Goal: Check status: Check status

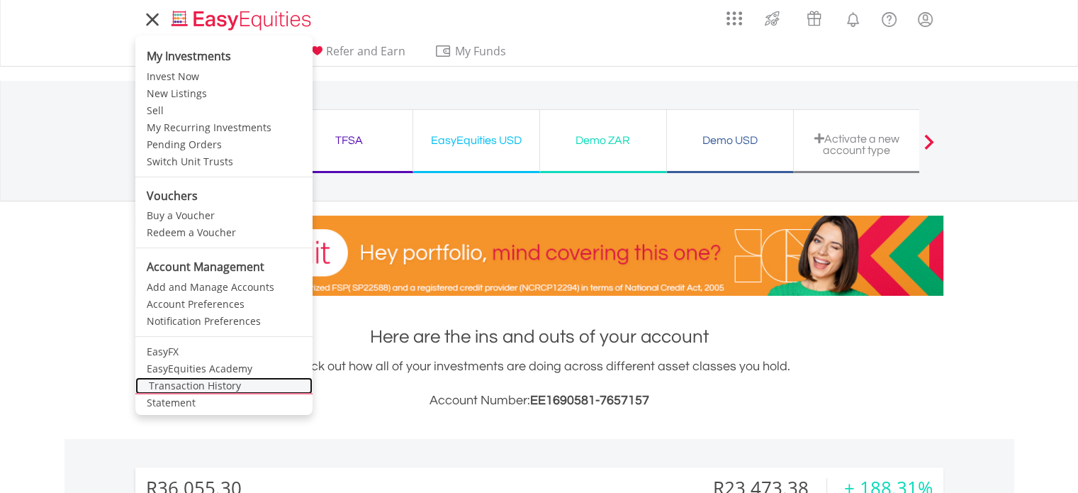
click at [201, 384] on link "Transaction History" at bounding box center [223, 385] width 177 height 17
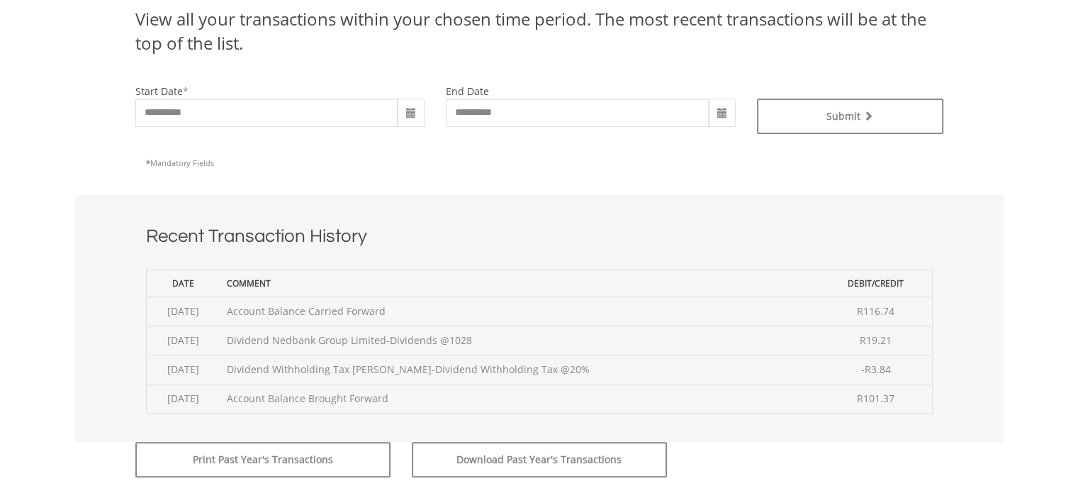
scroll to position [357, 0]
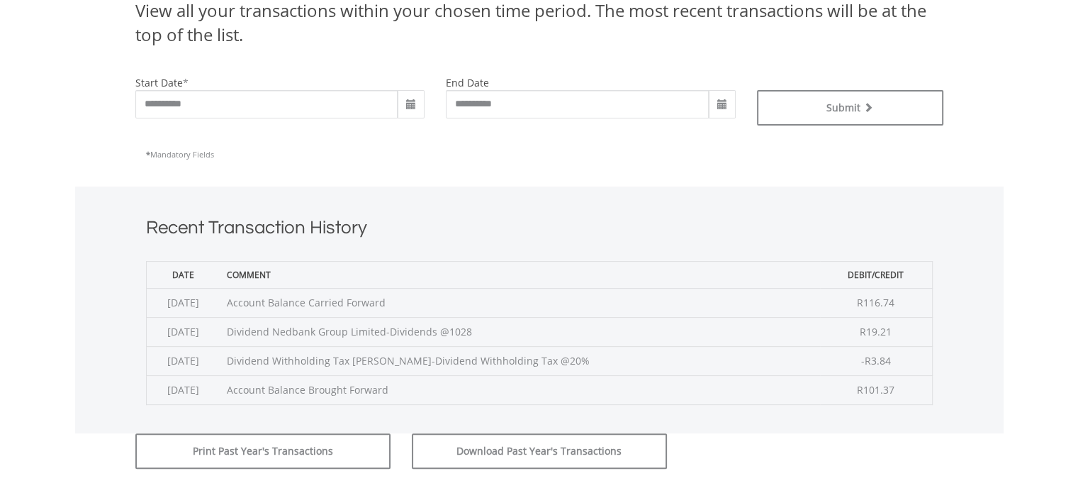
click at [411, 104] on span at bounding box center [410, 104] width 11 height 11
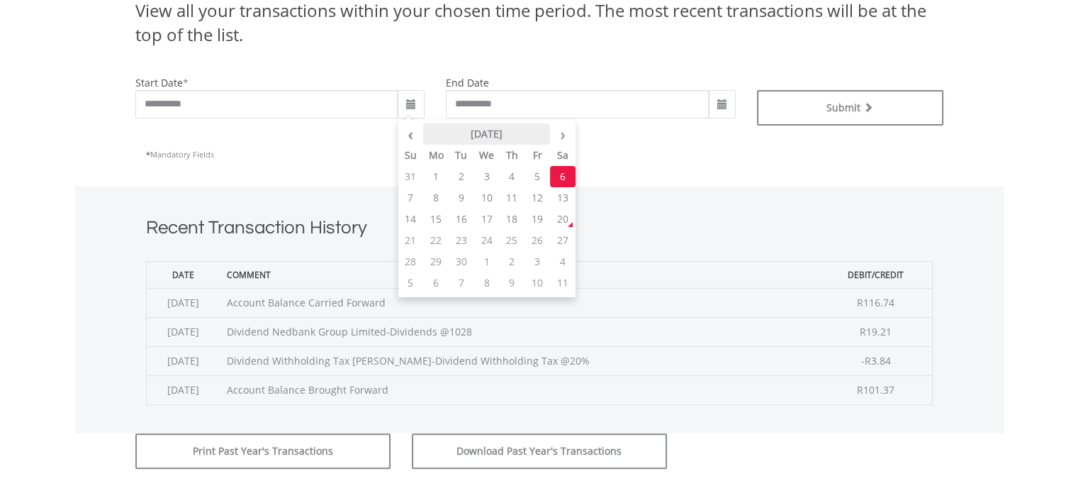
click at [465, 143] on th "September 2025" at bounding box center [486, 133] width 127 height 21
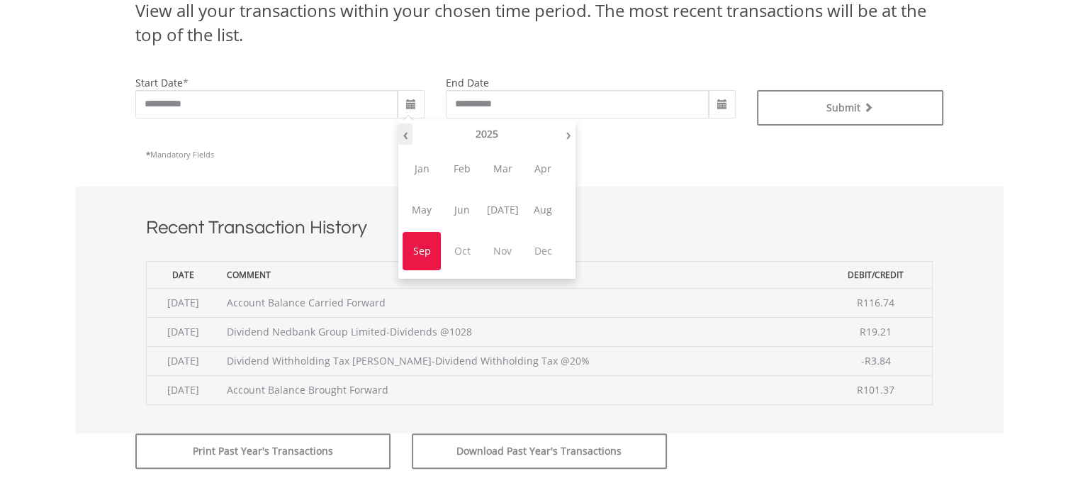
click at [408, 133] on th "‹" at bounding box center [405, 133] width 14 height 21
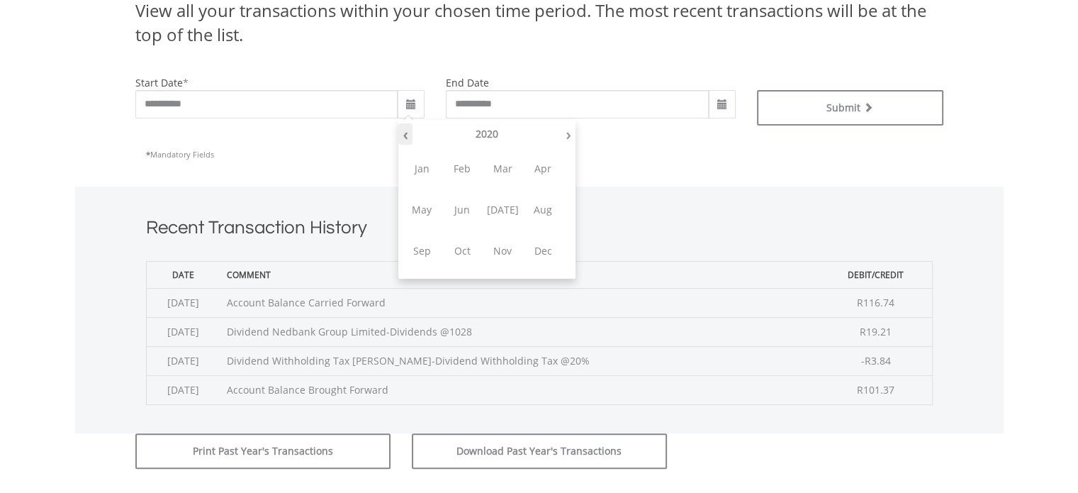
click at [408, 133] on th "‹" at bounding box center [405, 133] width 14 height 21
click at [425, 164] on span "Jan" at bounding box center [422, 169] width 38 height 38
click at [457, 176] on td "1" at bounding box center [462, 176] width 26 height 21
type input "**********"
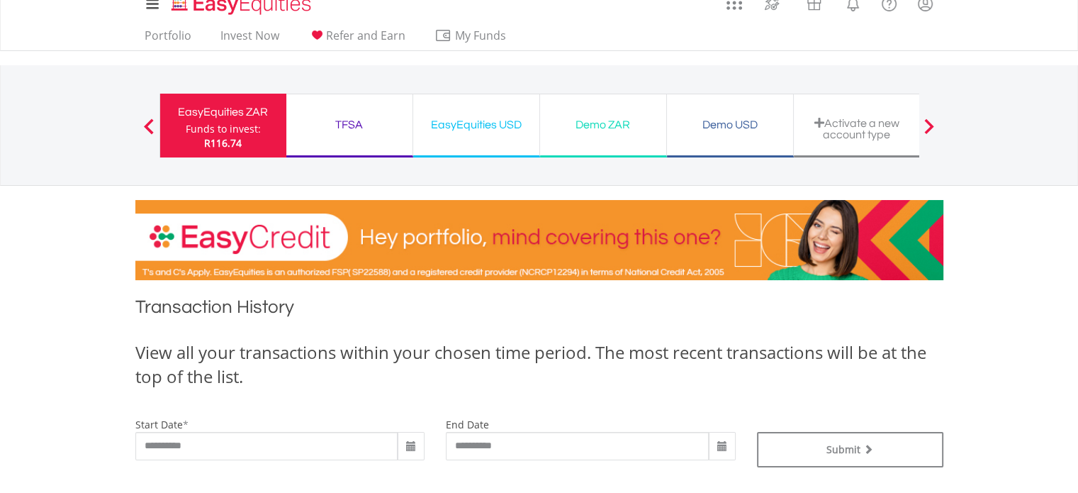
scroll to position [9, 0]
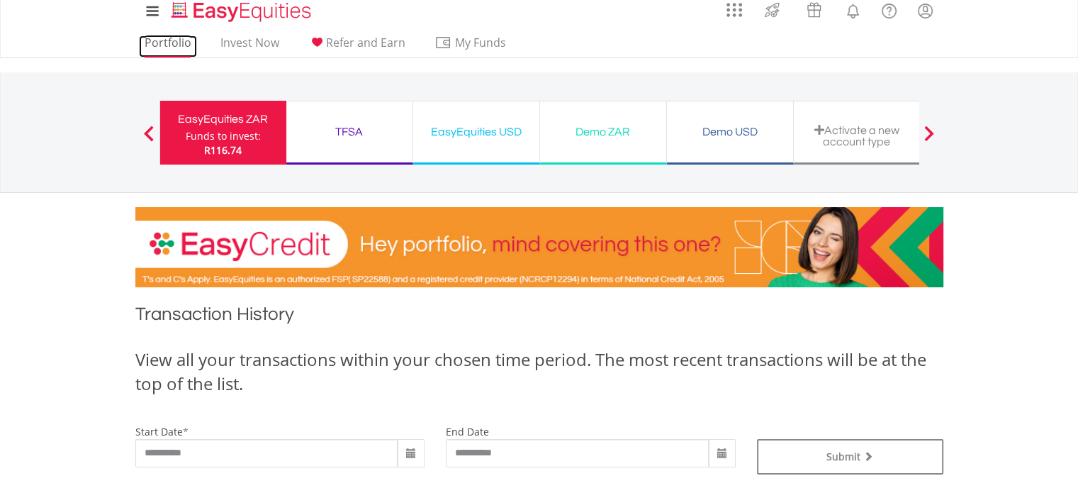
click at [164, 35] on link "Portfolio" at bounding box center [168, 46] width 58 height 22
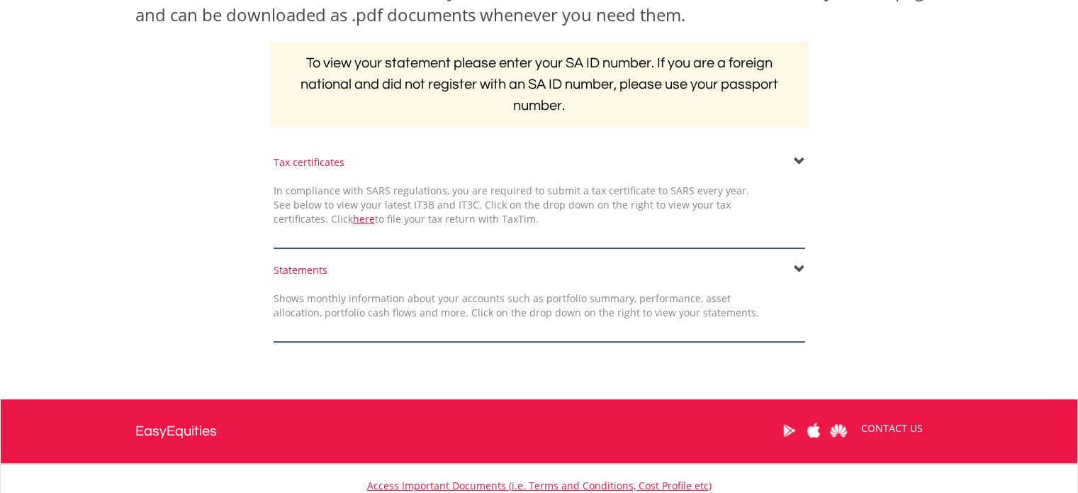
scroll to position [269, 0]
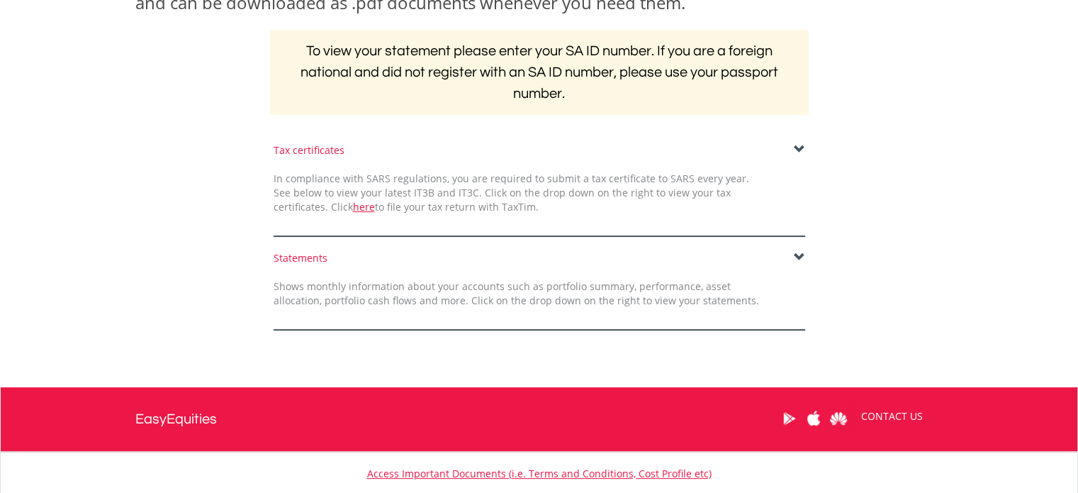
click at [795, 253] on span at bounding box center [799, 257] width 11 height 11
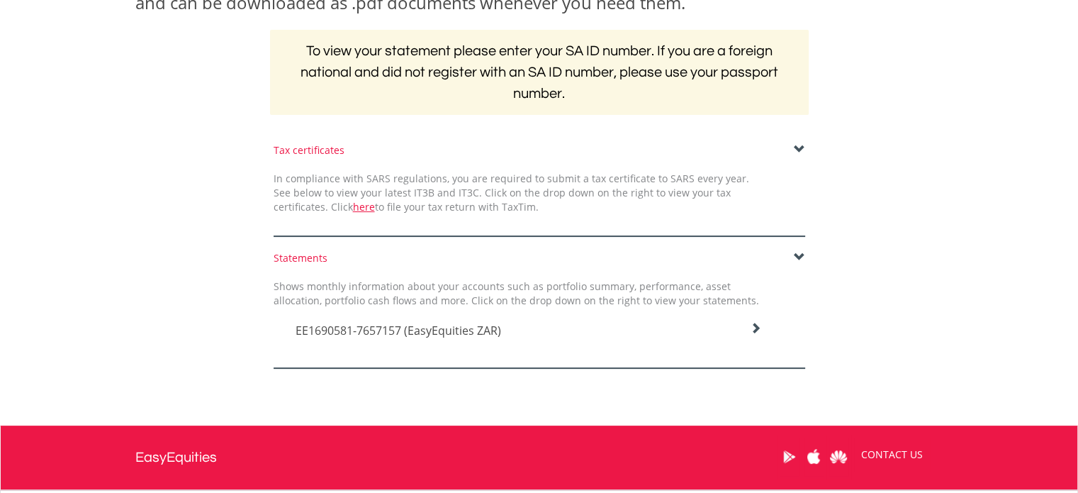
click at [603, 325] on h4 "EE1690581-7657157 (EasyEquities ZAR)" at bounding box center [529, 330] width 466 height 17
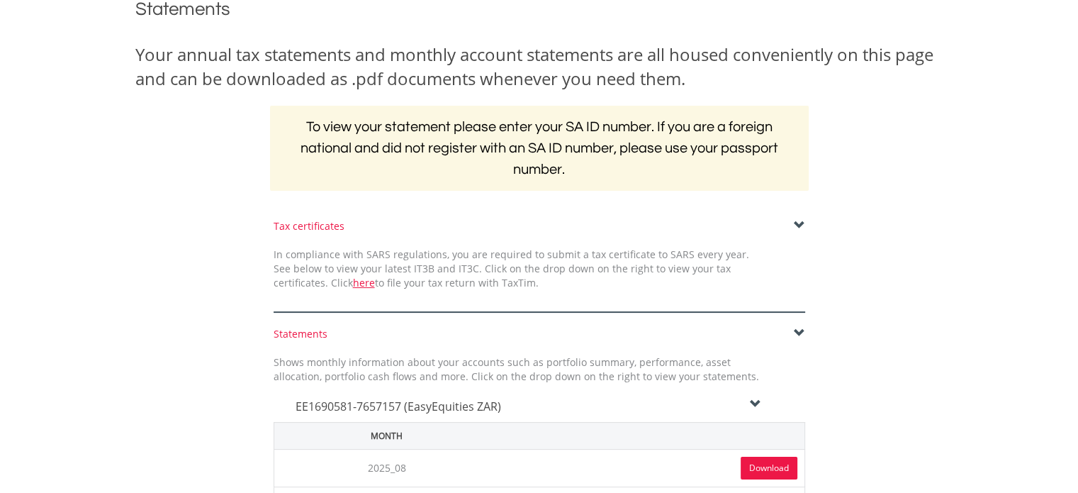
scroll to position [0, 0]
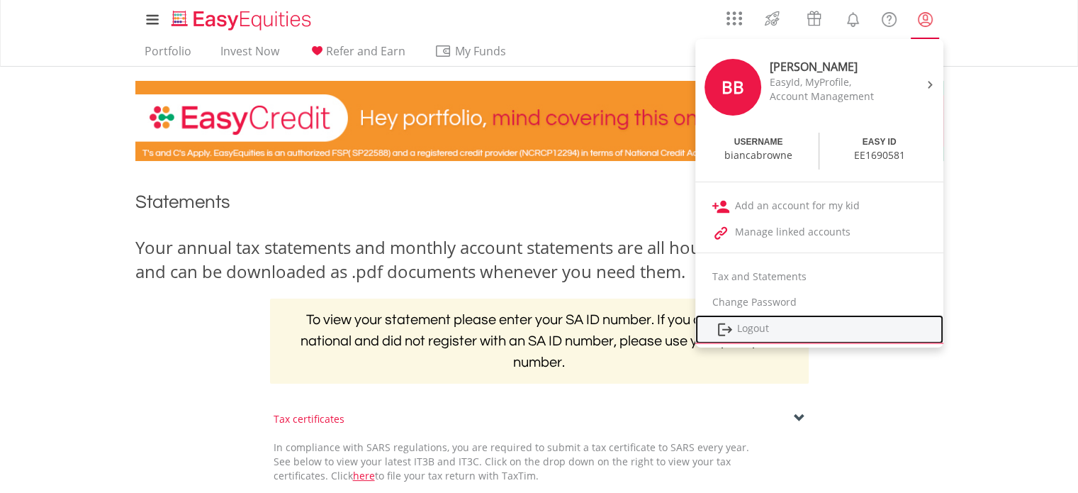
click at [741, 334] on link "Logout" at bounding box center [819, 329] width 248 height 29
